Goal: Task Accomplishment & Management: Manage account settings

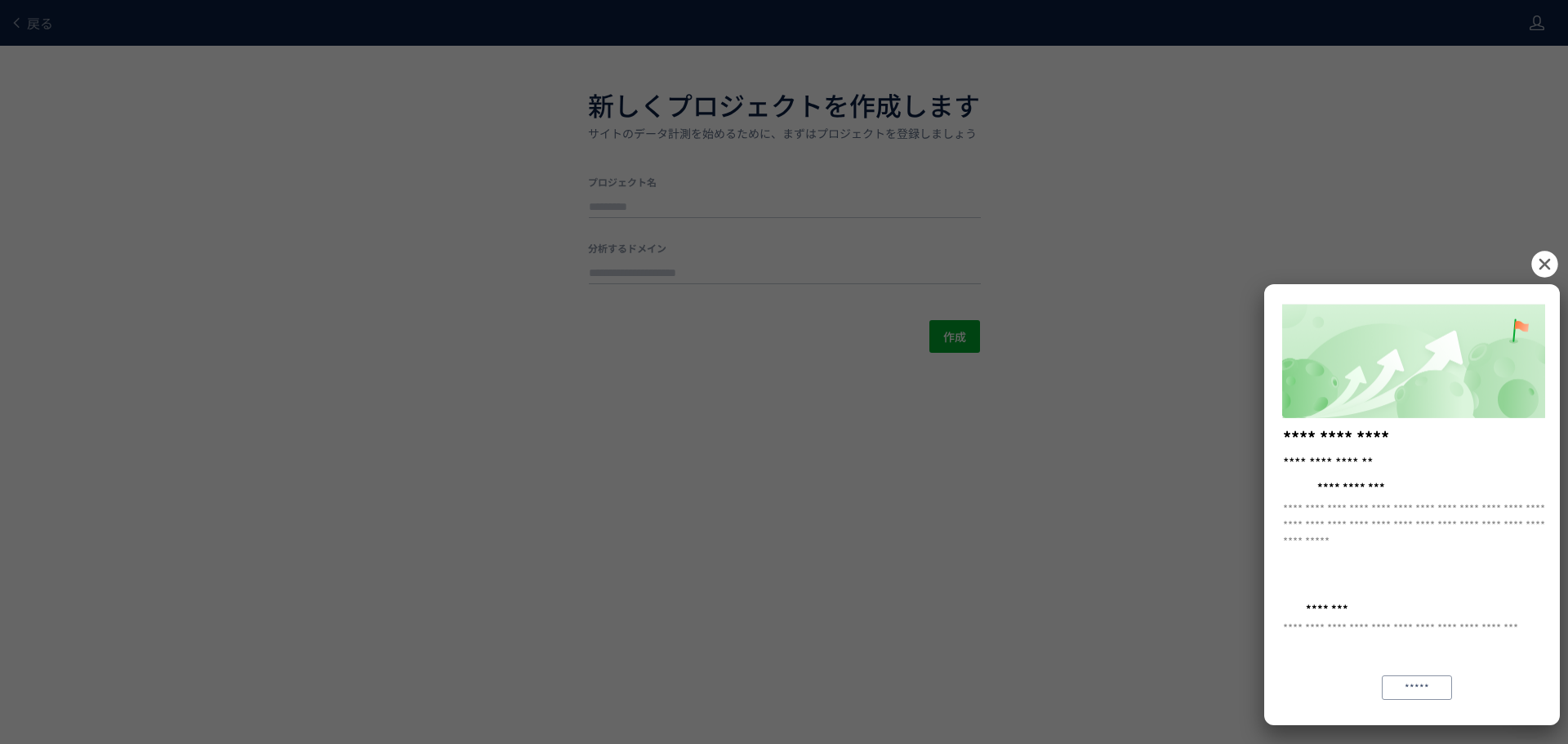
click at [1548, 263] on icon at bounding box center [1544, 264] width 27 height 27
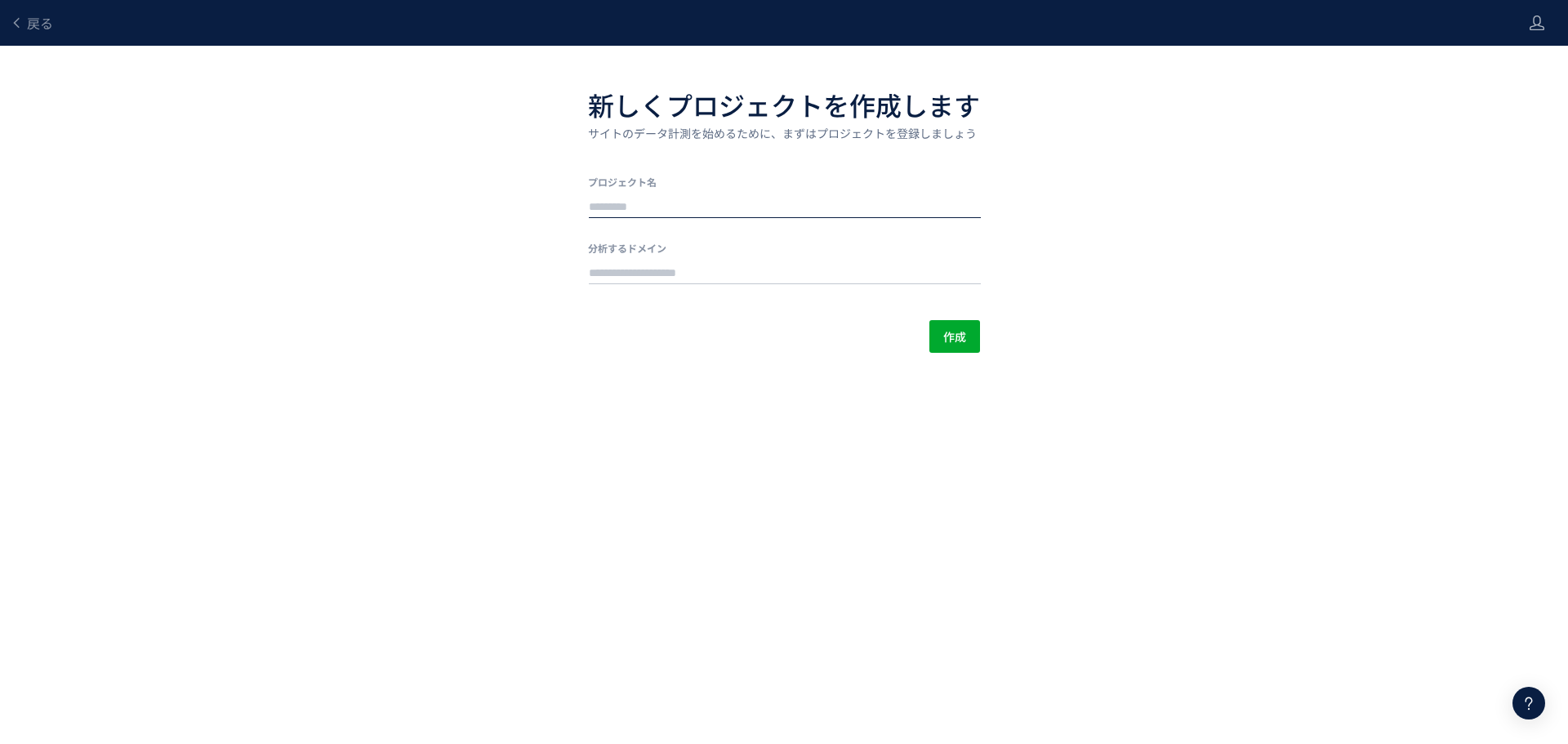
click at [786, 205] on input "text" at bounding box center [785, 207] width 392 height 23
click at [49, 23] on span "戻る" at bounding box center [39, 22] width 27 height 20
click at [37, 26] on span "戻る" at bounding box center [39, 22] width 27 height 20
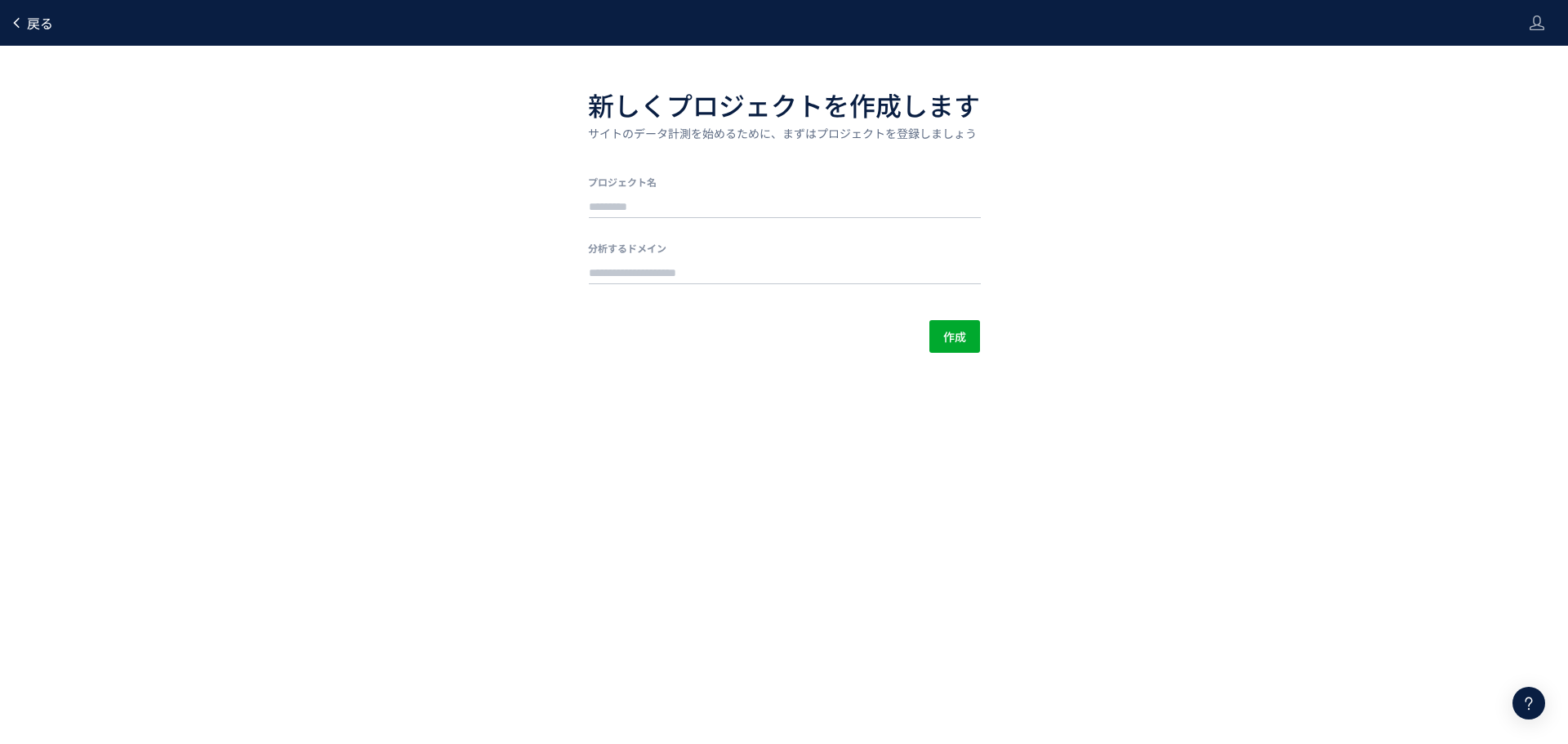
click at [37, 26] on div at bounding box center [784, 372] width 1568 height 744
click at [1545, 27] on header "戻る" at bounding box center [784, 22] width 1568 height 45
click at [1541, 21] on use at bounding box center [1536, 22] width 15 height 15
click at [1513, 86] on li "ログアウト" at bounding box center [1502, 91] width 121 height 27
